Goal: Complete application form: Complete application form

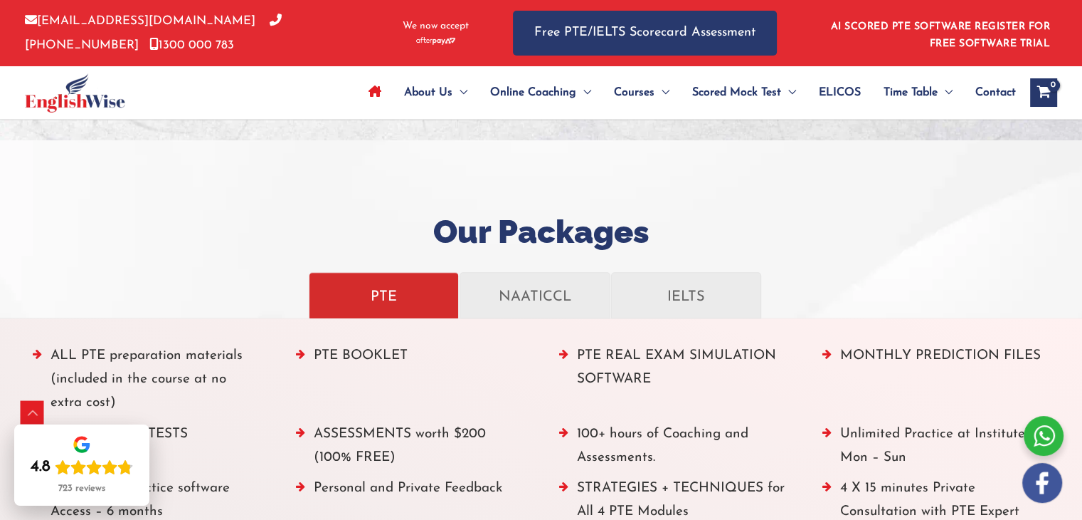
scroll to position [1495, 0]
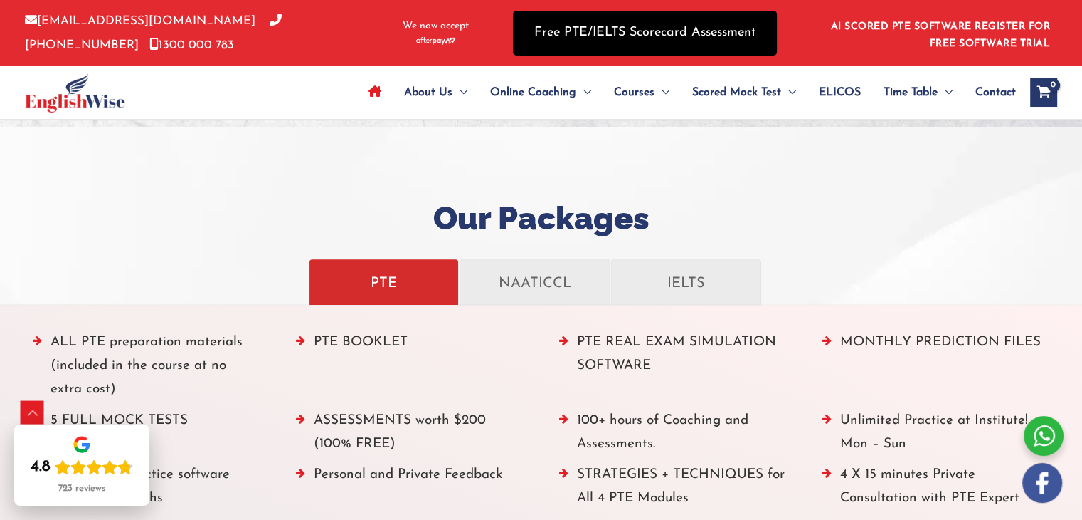
click at [666, 33] on link "Free PTE/IELTS Scorecard Assessment" at bounding box center [645, 33] width 264 height 45
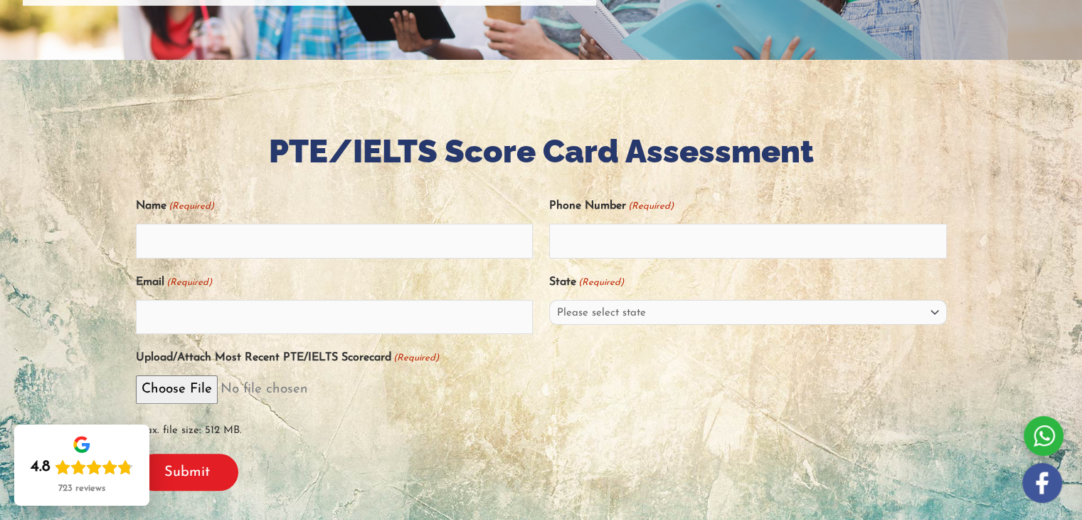
scroll to position [356, 0]
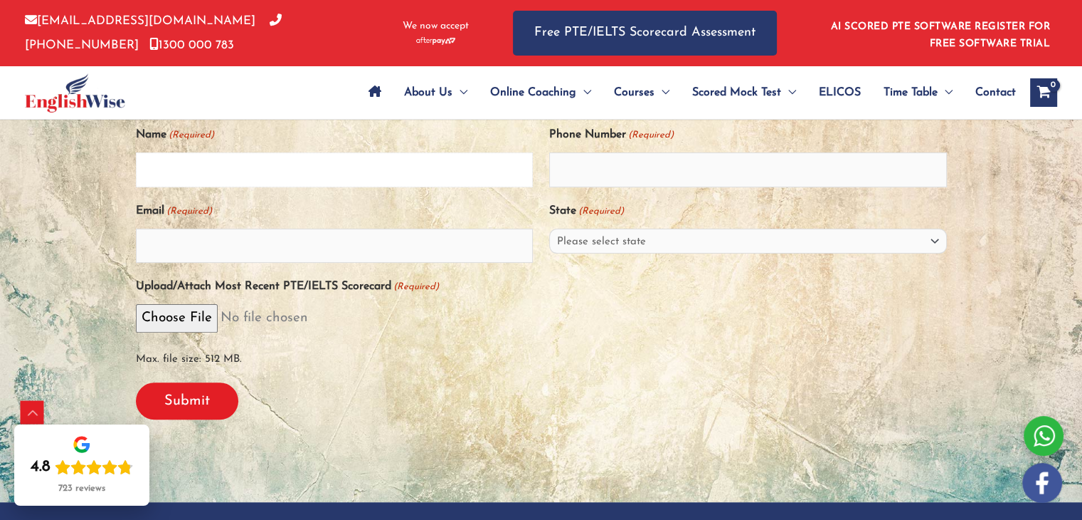
click at [236, 183] on input "Name (Required)" at bounding box center [335, 169] width 398 height 34
type input "Amir Olfati"
type input "0411511405"
type input "amirolfati266@gmail.com"
select select "South Australia (SA)"
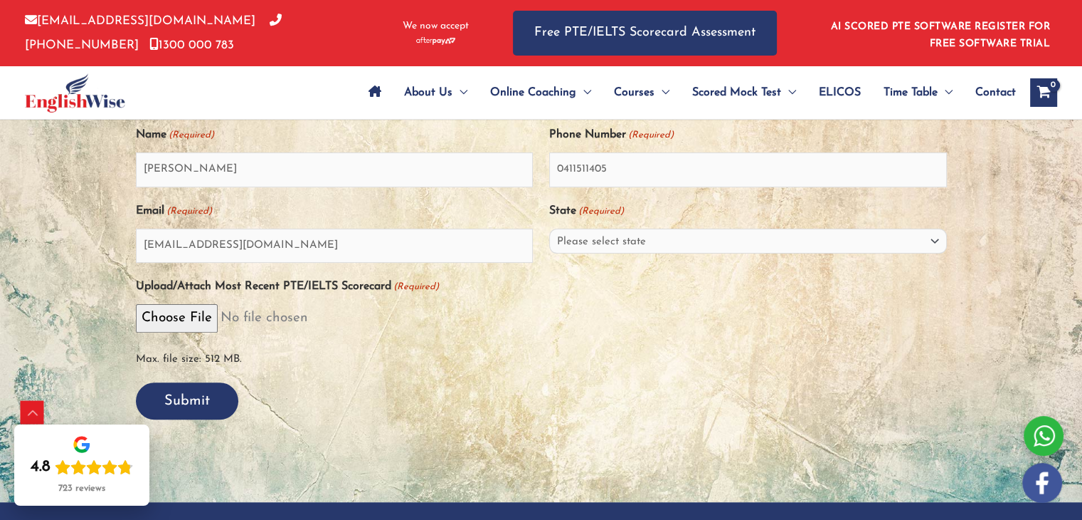
click at [178, 397] on input "Submit" at bounding box center [187, 400] width 102 height 37
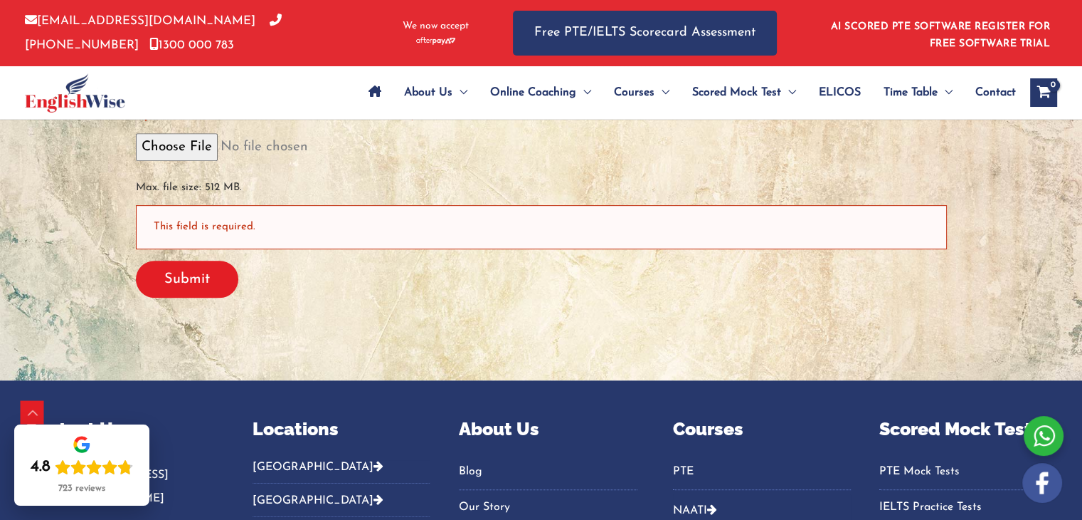
scroll to position [769, 0]
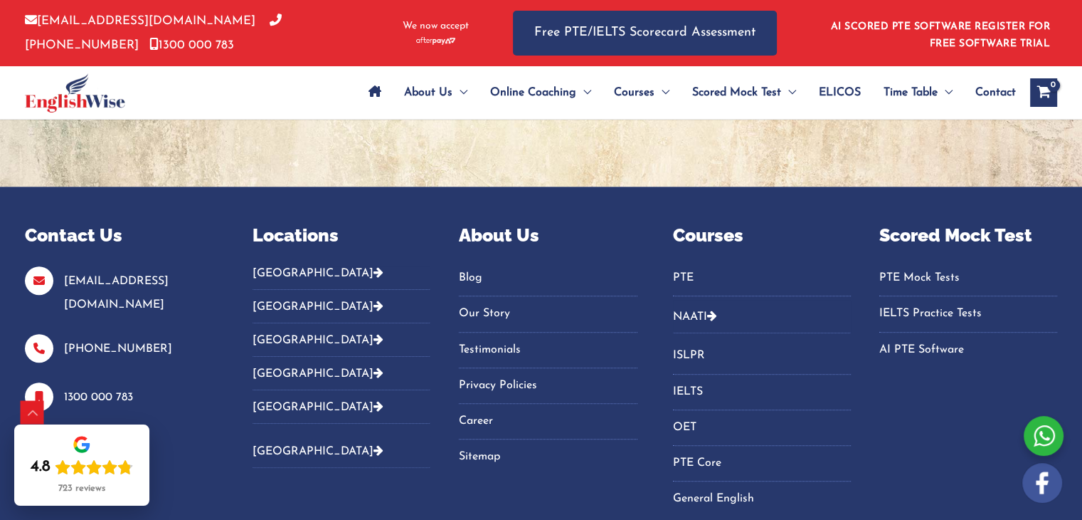
click at [95, 98] on img at bounding box center [75, 92] width 100 height 39
